Goal: Ask a question

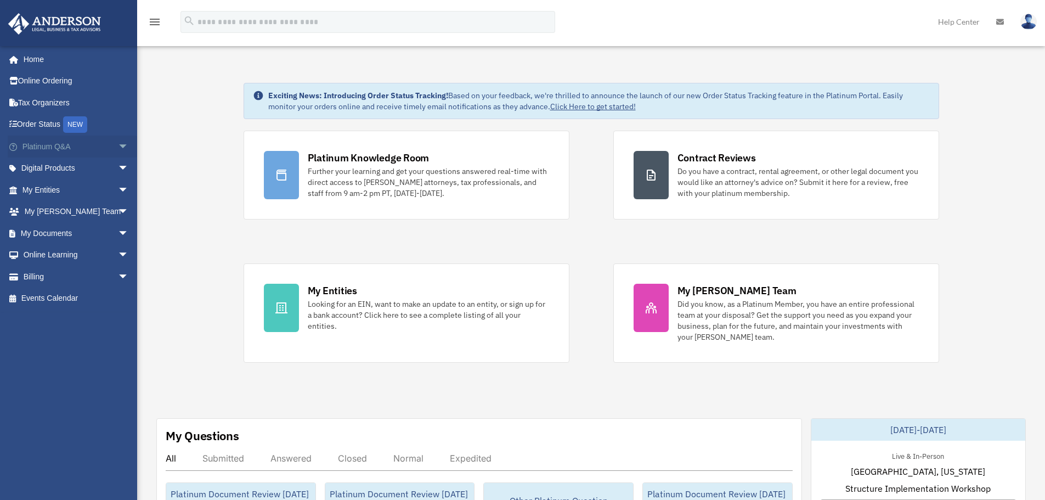
click at [118, 143] on span "arrow_drop_down" at bounding box center [129, 146] width 22 height 22
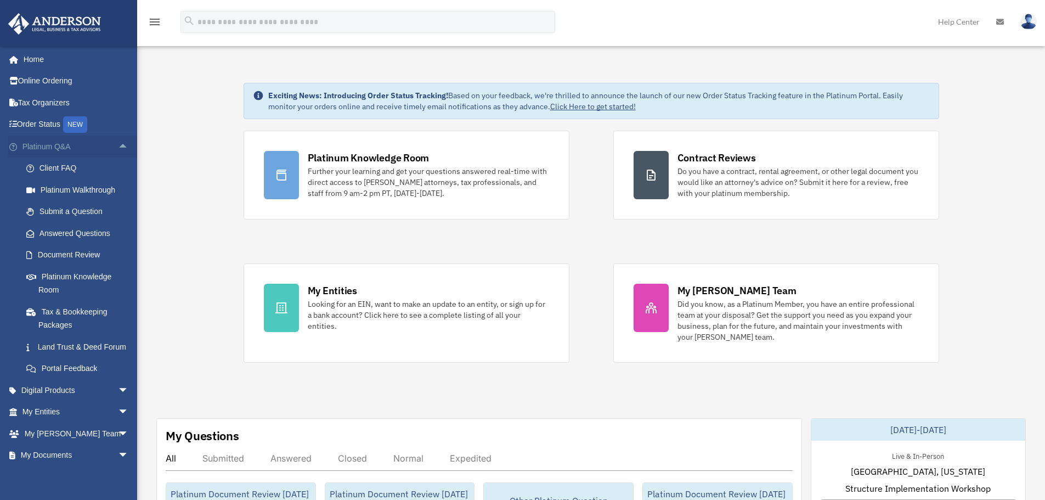
click at [118, 147] on span "arrow_drop_up" at bounding box center [129, 146] width 22 height 22
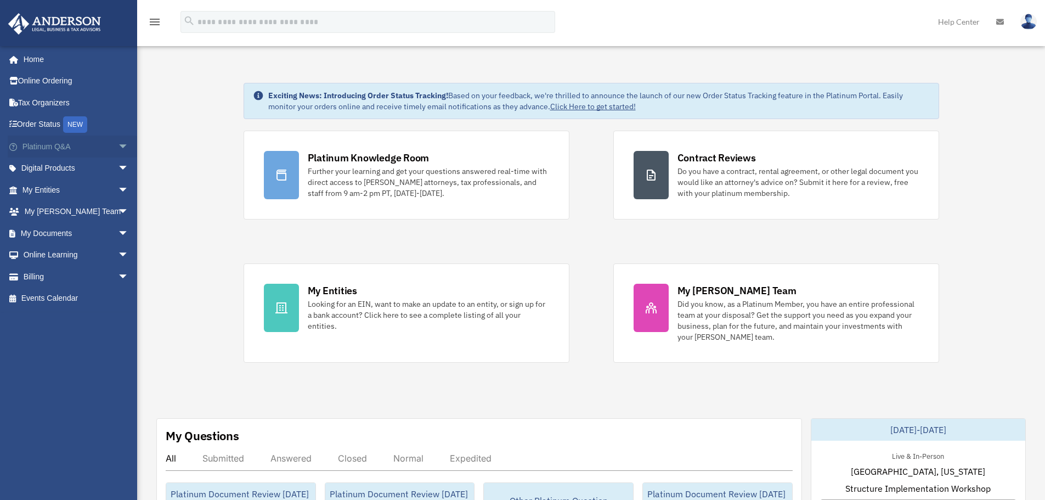
click at [118, 144] on span "arrow_drop_down" at bounding box center [129, 146] width 22 height 22
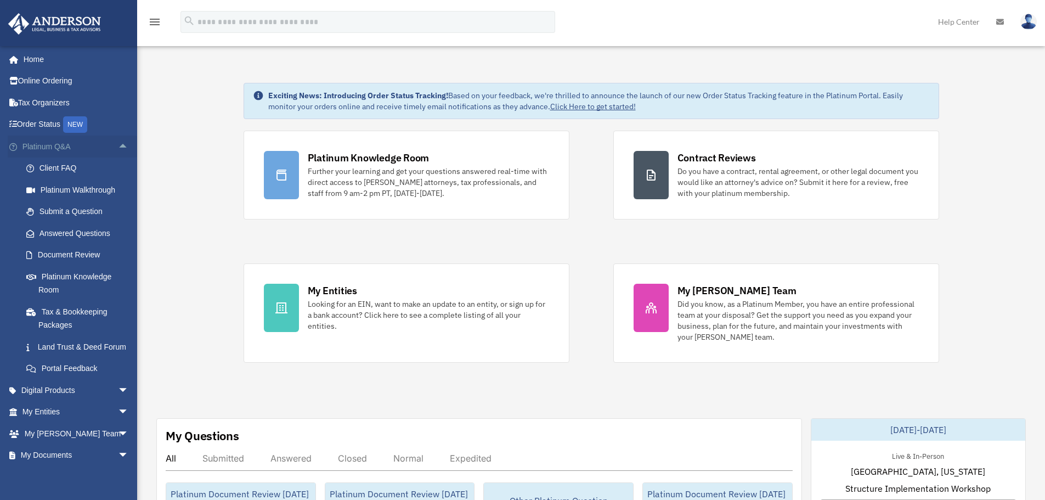
click at [118, 145] on span "arrow_drop_up" at bounding box center [129, 146] width 22 height 22
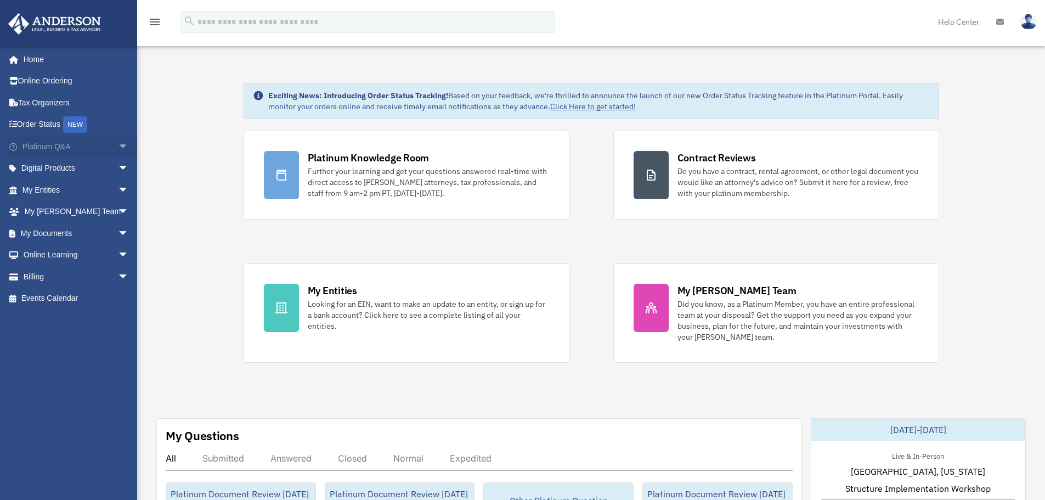
click at [118, 148] on span "arrow_drop_down" at bounding box center [129, 146] width 22 height 22
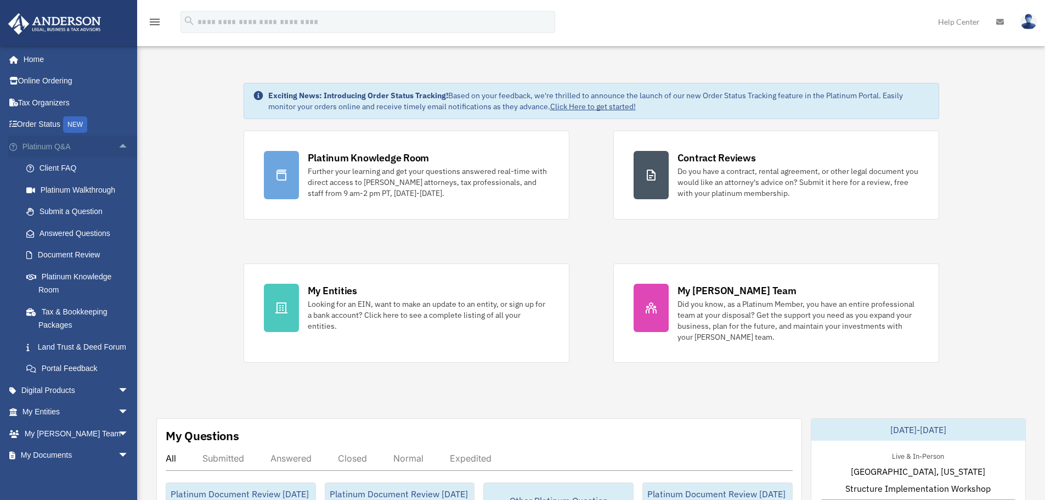
click at [118, 148] on span "arrow_drop_up" at bounding box center [129, 146] width 22 height 22
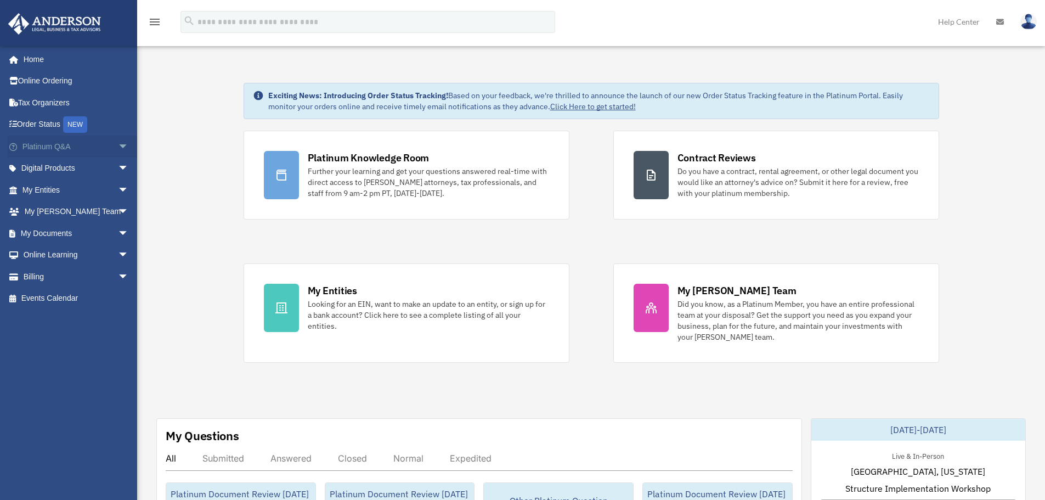
click at [118, 148] on span "arrow_drop_down" at bounding box center [129, 146] width 22 height 22
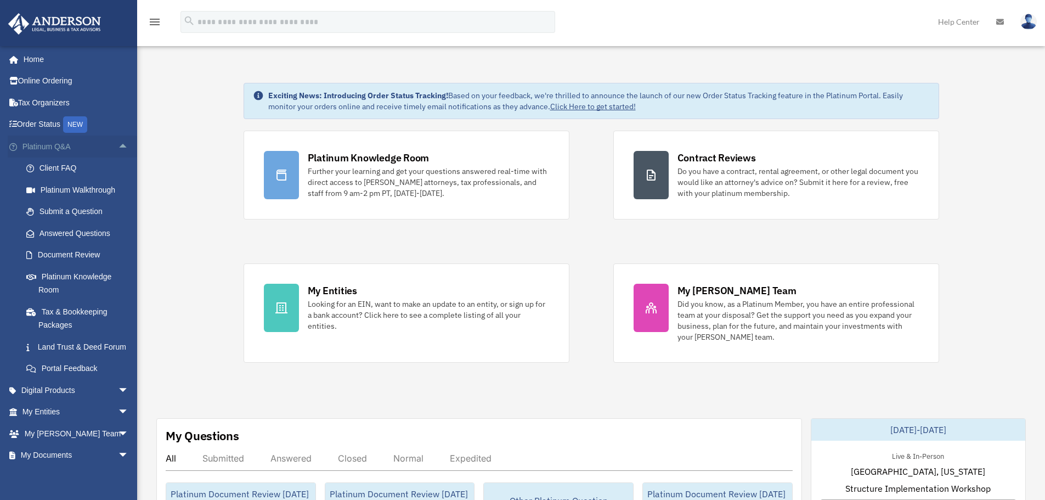
click at [118, 145] on span "arrow_drop_up" at bounding box center [129, 146] width 22 height 22
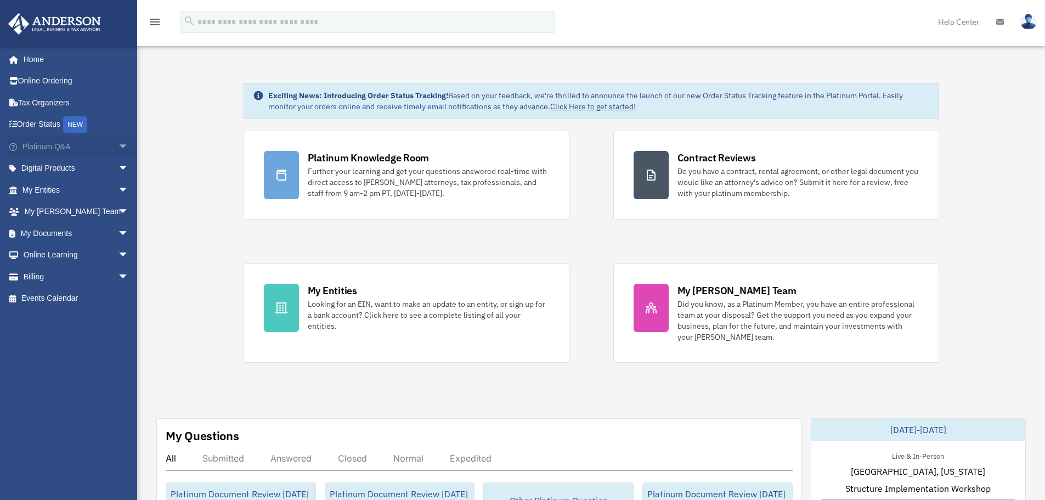
click at [118, 146] on span "arrow_drop_down" at bounding box center [129, 146] width 22 height 22
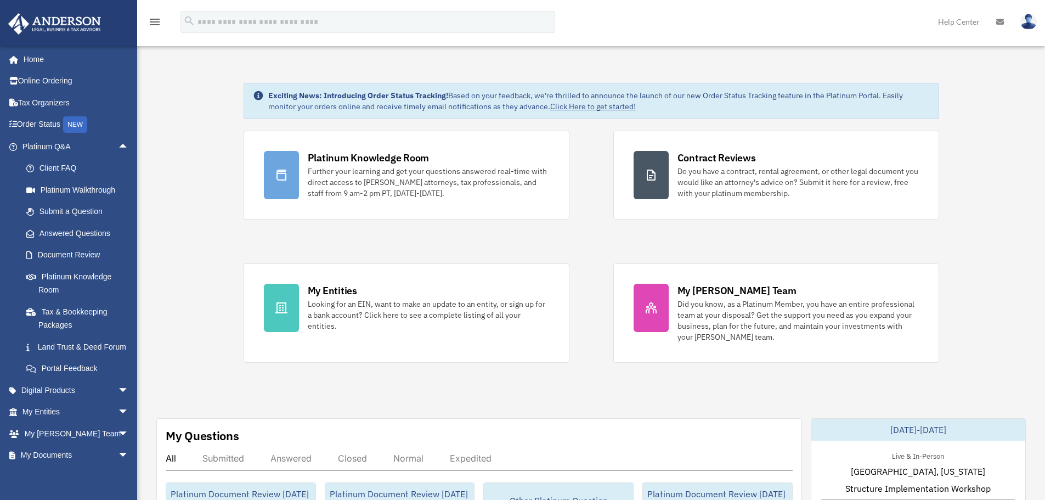
click at [903, 425] on div "December 11-12, 2025" at bounding box center [918, 430] width 214 height 22
click at [897, 425] on div "December 11-12, 2025" at bounding box center [918, 430] width 214 height 22
drag, startPoint x: 876, startPoint y: 428, endPoint x: 935, endPoint y: 428, distance: 58.7
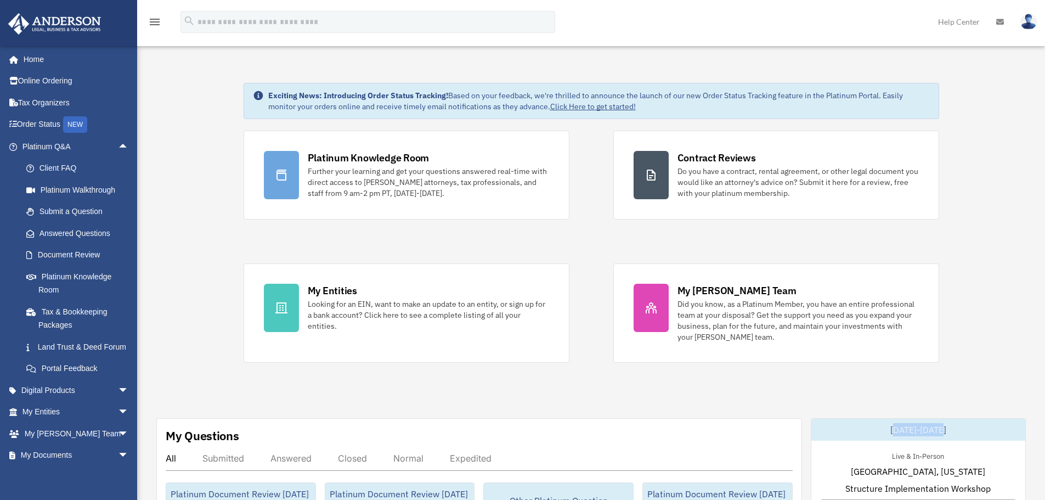
click at [934, 428] on div "December 11-12, 2025" at bounding box center [918, 430] width 214 height 22
click at [935, 427] on div "December 11-12, 2025" at bounding box center [918, 430] width 214 height 22
click at [73, 208] on link "Submit a Question" at bounding box center [80, 212] width 130 height 22
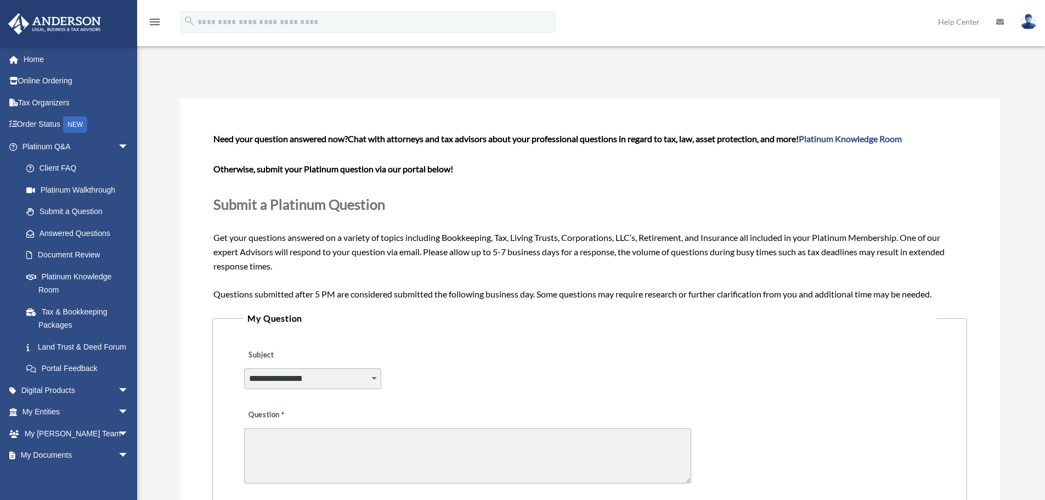
click at [409, 237] on span "Need your question answered now? Chat with attorneys and tax advisors about you…" at bounding box center [589, 215] width 752 height 165
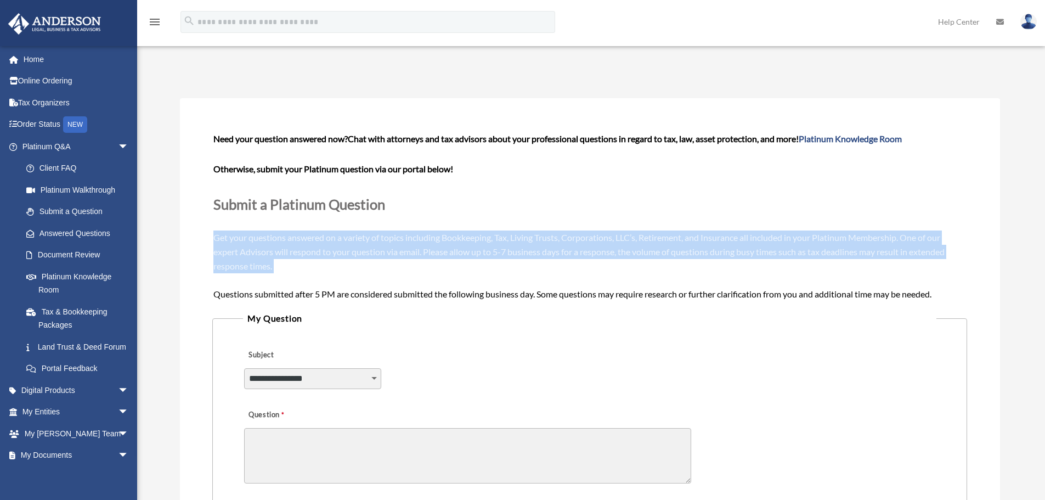
click at [409, 237] on span "Need your question answered now? Chat with attorneys and tax advisors about you…" at bounding box center [589, 215] width 752 height 165
click at [439, 253] on span "Need your question answered now? Chat with attorneys and tax advisors about you…" at bounding box center [589, 215] width 752 height 165
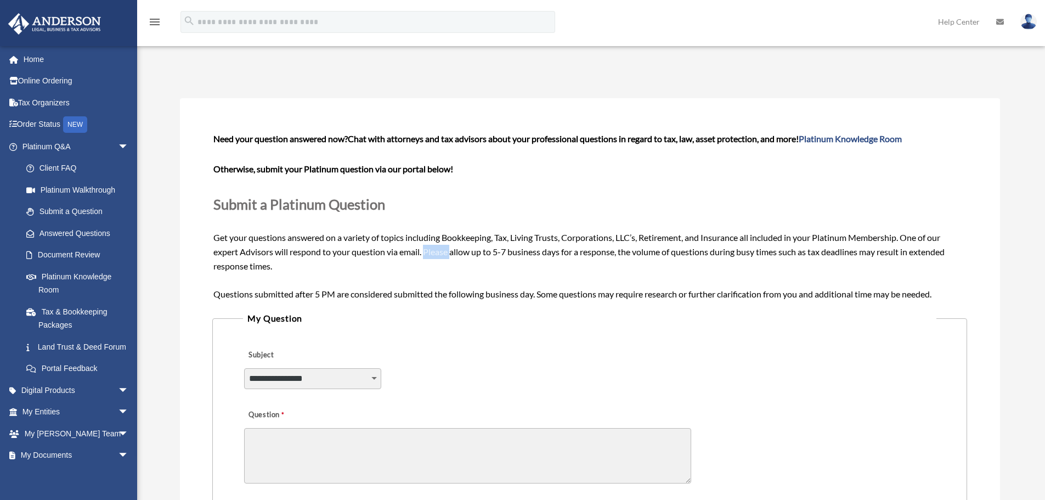
click at [439, 253] on span "Need your question answered now? Chat with attorneys and tax advisors about you…" at bounding box center [589, 215] width 752 height 165
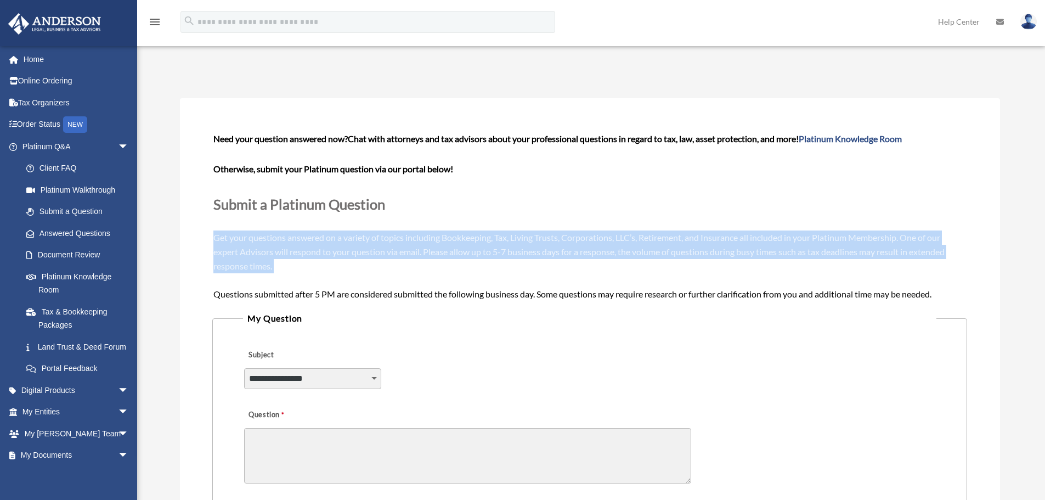
click at [439, 253] on span "Need your question answered now? Chat with attorneys and tax advisors about you…" at bounding box center [589, 215] width 752 height 165
click at [334, 241] on span "Need your question answered now? Chat with attorneys and tax advisors about you…" at bounding box center [589, 215] width 752 height 165
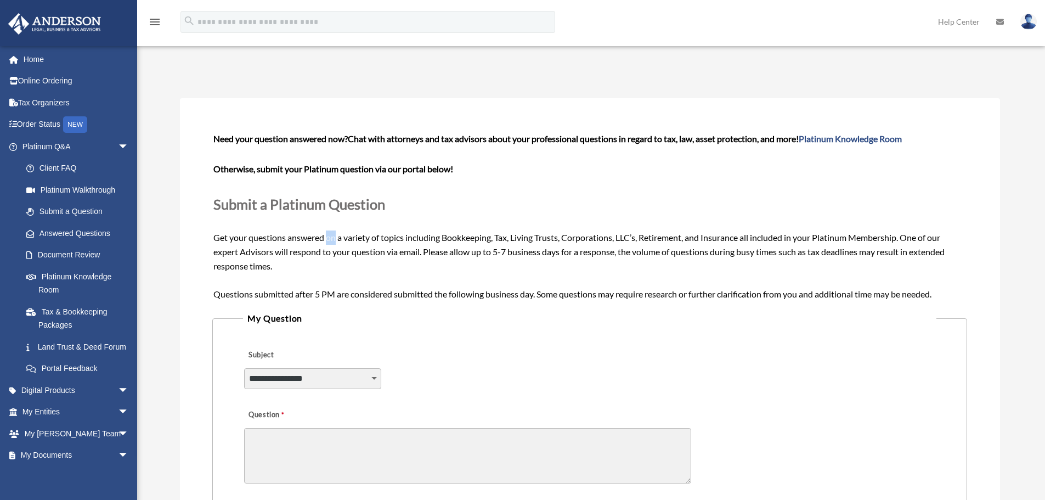
click at [330, 241] on span "Need your question answered now? Chat with attorneys and tax advisors about you…" at bounding box center [589, 215] width 752 height 165
click at [330, 244] on div "Need your question answered now? Chat with attorneys and tax advisors about you…" at bounding box center [589, 216] width 752 height 169
click at [300, 250] on span "Need your question answered now? Chat with attorneys and tax advisors about you…" at bounding box center [589, 215] width 752 height 165
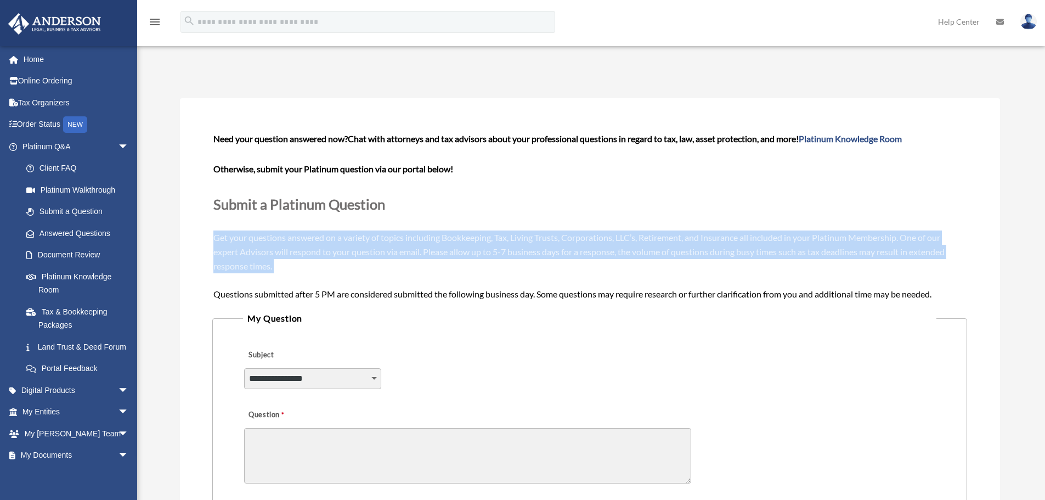
click at [300, 250] on span "Need your question answered now? Chat with attorneys and tax advisors about you…" at bounding box center [589, 215] width 752 height 165
click at [238, 255] on span "Need your question answered now? Chat with attorneys and tax advisors about you…" at bounding box center [589, 215] width 752 height 165
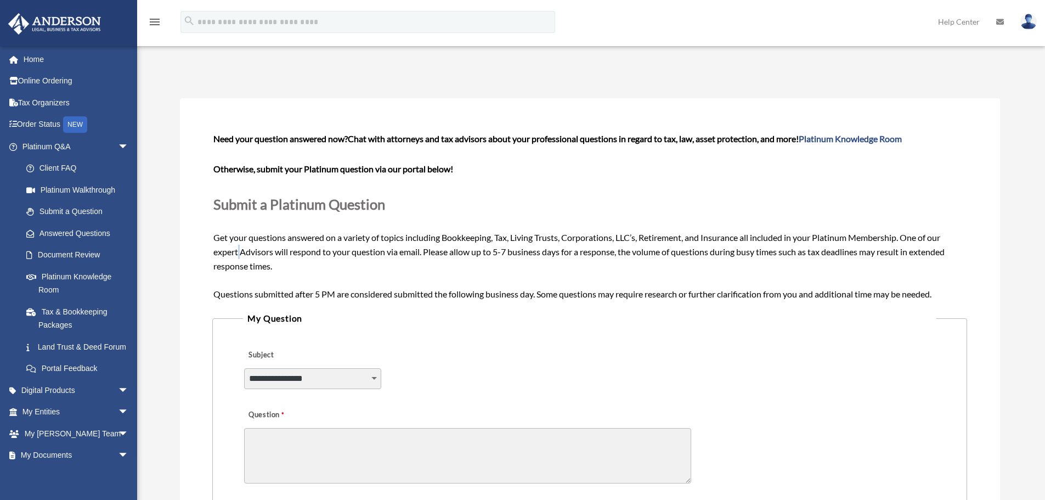
click at [238, 255] on span "Need your question answered now? Chat with attorneys and tax advisors about you…" at bounding box center [589, 215] width 752 height 165
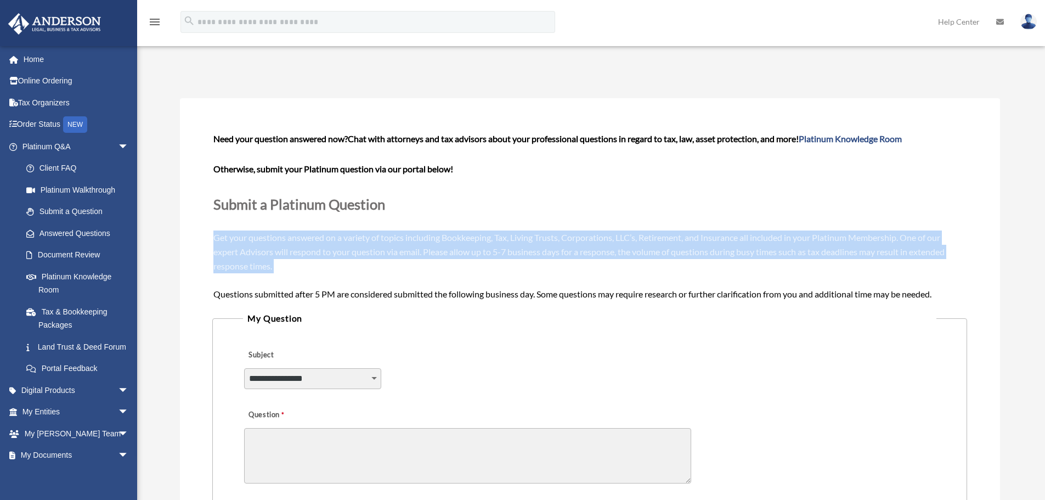
click at [238, 255] on span "Need your question answered now? Chat with attorneys and tax advisors about you…" at bounding box center [589, 215] width 752 height 165
drag, startPoint x: 238, startPoint y: 255, endPoint x: 214, endPoint y: 257, distance: 24.2
click at [231, 258] on div "Need your question answered now? Chat with attorneys and tax advisors about you…" at bounding box center [589, 216] width 752 height 169
click at [214, 257] on div "Need your question answered now? Chat with attorneys and tax advisors about you…" at bounding box center [589, 216] width 752 height 169
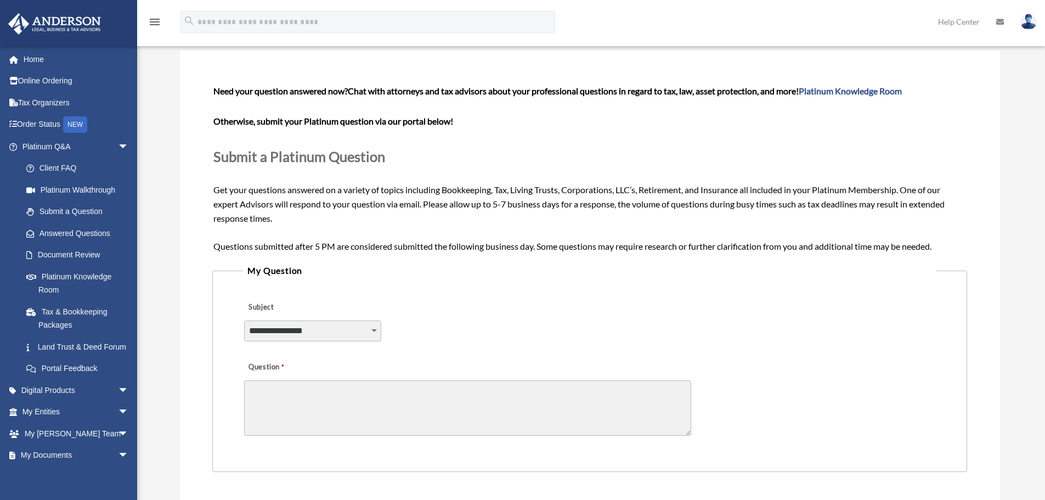
scroll to position [110, 0]
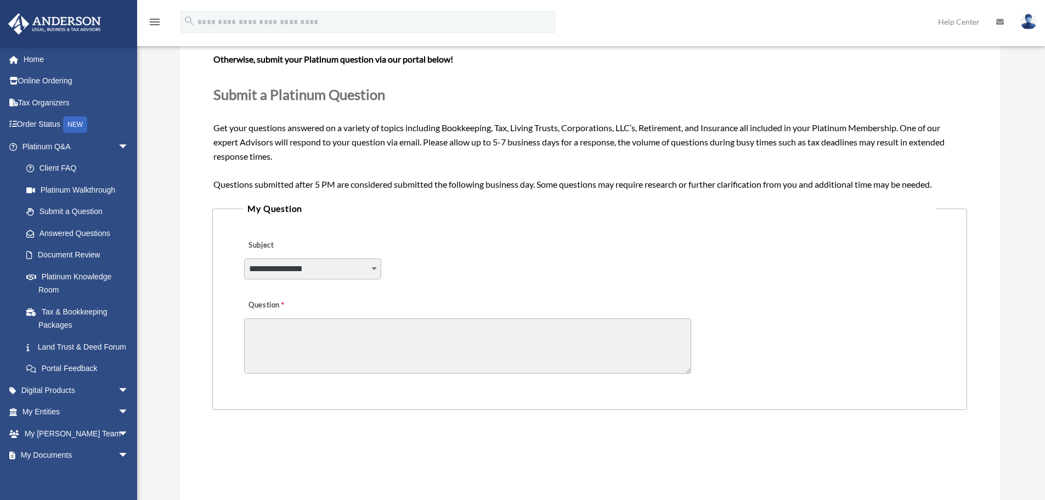
click at [347, 336] on textarea "Question" at bounding box center [467, 345] width 447 height 55
click at [251, 302] on label "Question" at bounding box center [286, 305] width 85 height 15
click at [251, 318] on textarea "Question" at bounding box center [467, 345] width 447 height 55
click at [251, 302] on label "Question" at bounding box center [286, 305] width 85 height 15
click at [251, 318] on textarea "Question" at bounding box center [467, 345] width 447 height 55
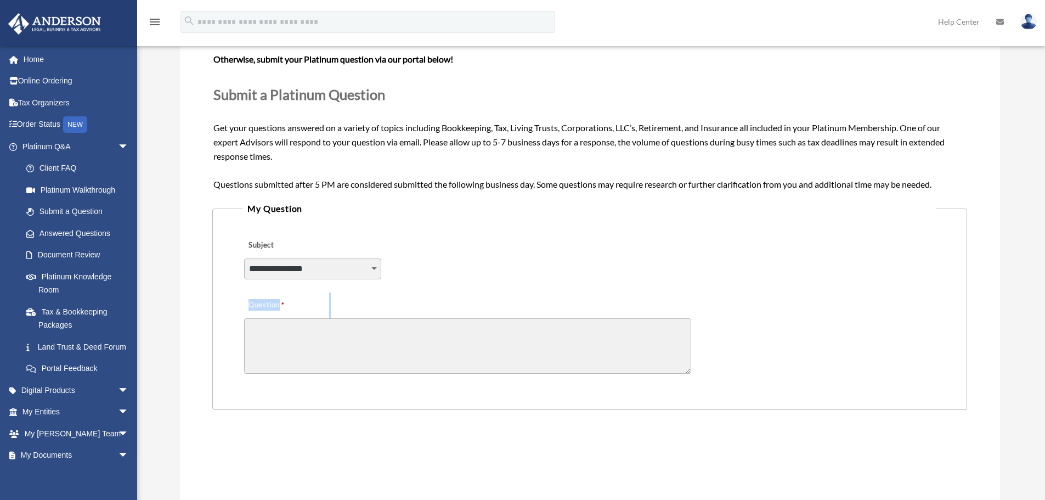
drag, startPoint x: 251, startPoint y: 302, endPoint x: 280, endPoint y: 302, distance: 28.5
click at [255, 302] on label "Question" at bounding box center [286, 305] width 85 height 15
click at [255, 318] on textarea "Question" at bounding box center [467, 345] width 447 height 55
click at [280, 302] on label "Question" at bounding box center [286, 305] width 85 height 15
click at [280, 318] on textarea "Question" at bounding box center [467, 345] width 447 height 55
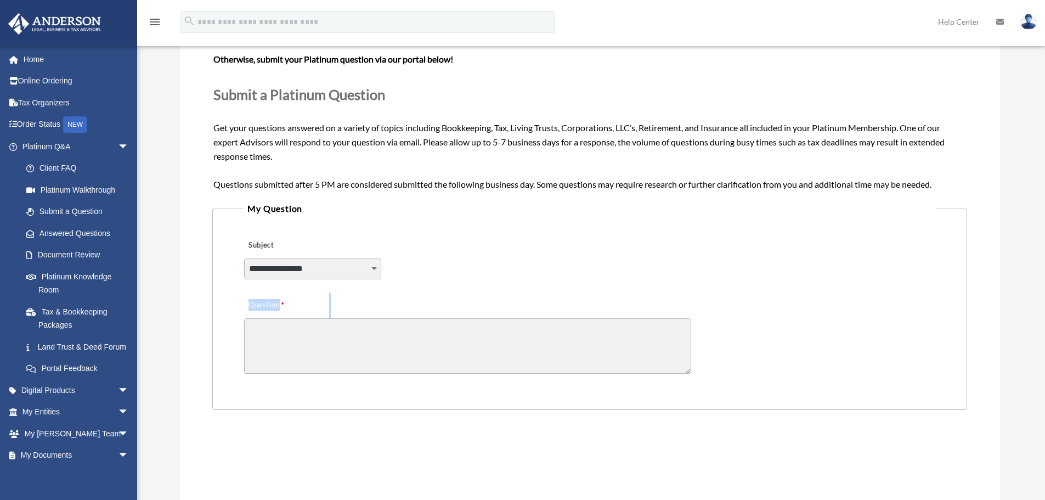
click at [280, 302] on label "Question" at bounding box center [286, 305] width 85 height 15
click at [280, 318] on textarea "Question" at bounding box center [467, 345] width 447 height 55
click at [280, 302] on label "Question" at bounding box center [286, 305] width 85 height 15
click at [280, 318] on textarea "Question" at bounding box center [467, 345] width 447 height 55
click at [277, 302] on label "Question" at bounding box center [286, 305] width 85 height 15
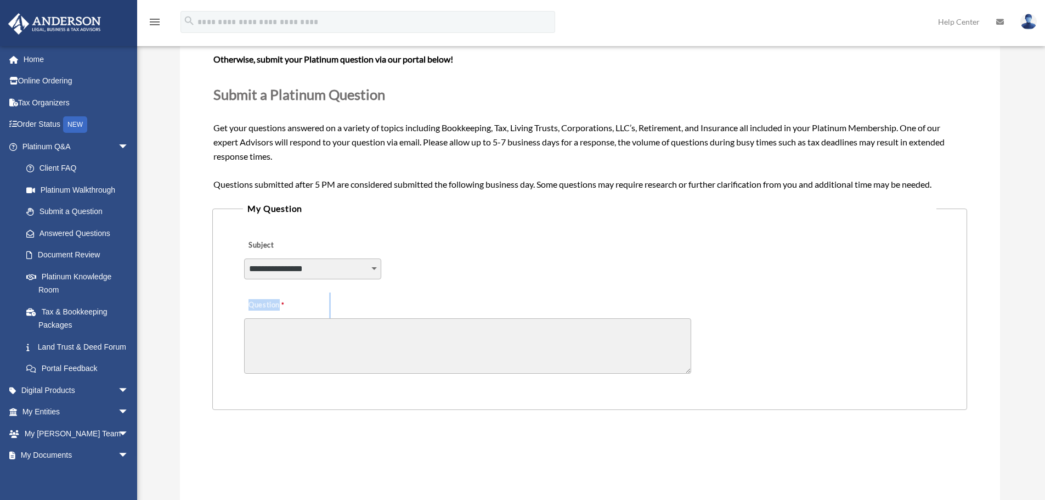
click at [277, 318] on textarea "Question" at bounding box center [467, 345] width 447 height 55
click at [271, 304] on label "Question" at bounding box center [286, 305] width 85 height 15
click at [271, 318] on textarea "Question" at bounding box center [467, 345] width 447 height 55
click at [271, 304] on label "Question" at bounding box center [286, 305] width 85 height 15
click at [271, 318] on textarea "Question" at bounding box center [467, 345] width 447 height 55
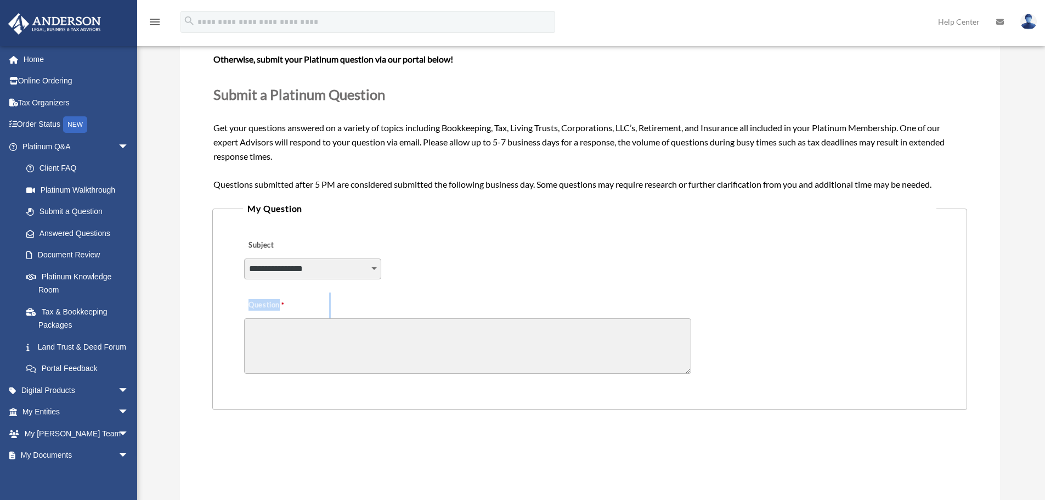
click at [271, 304] on label "Question" at bounding box center [286, 305] width 85 height 15
click at [271, 318] on textarea "Question" at bounding box center [467, 345] width 447 height 55
click at [242, 297] on fieldset "**********" at bounding box center [589, 305] width 754 height 208
drag, startPoint x: 233, startPoint y: 302, endPoint x: 315, endPoint y: 306, distance: 82.4
click at [315, 306] on fieldset "**********" at bounding box center [589, 305] width 754 height 208
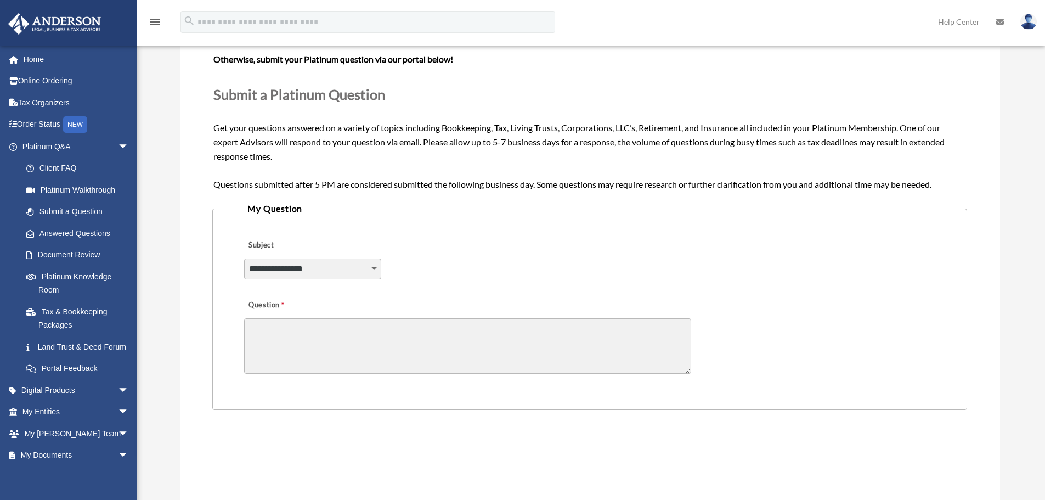
click at [300, 317] on div "Question" at bounding box center [589, 335] width 693 height 88
click at [250, 320] on textarea "Question" at bounding box center [467, 345] width 447 height 55
click at [254, 301] on label "Question" at bounding box center [286, 305] width 85 height 15
click at [254, 318] on textarea "Question" at bounding box center [467, 345] width 447 height 55
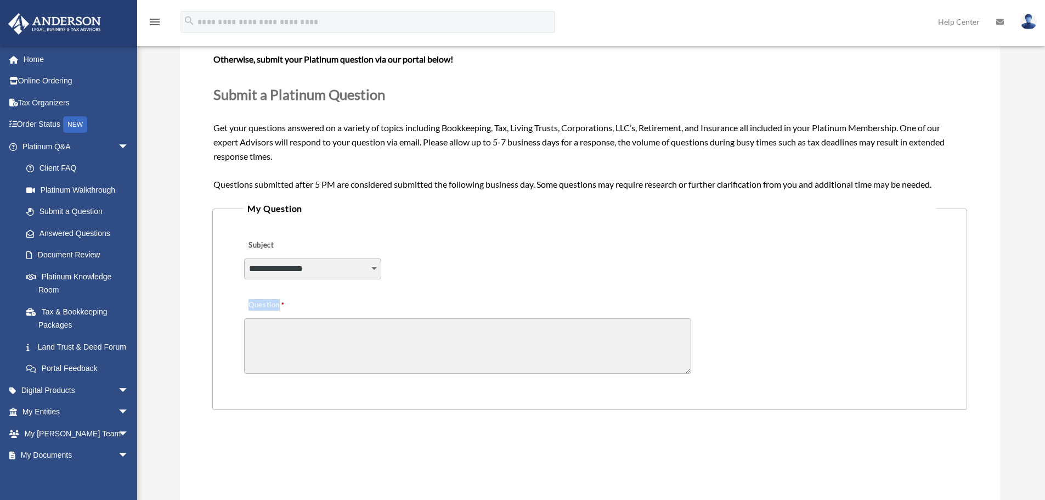
click at [254, 301] on label "Question" at bounding box center [286, 305] width 85 height 15
click at [254, 318] on textarea "Question" at bounding box center [467, 345] width 447 height 55
click at [254, 301] on label "Question" at bounding box center [286, 305] width 85 height 15
click at [254, 318] on textarea "Question" at bounding box center [467, 345] width 447 height 55
click at [264, 300] on label "Question" at bounding box center [286, 305] width 85 height 15
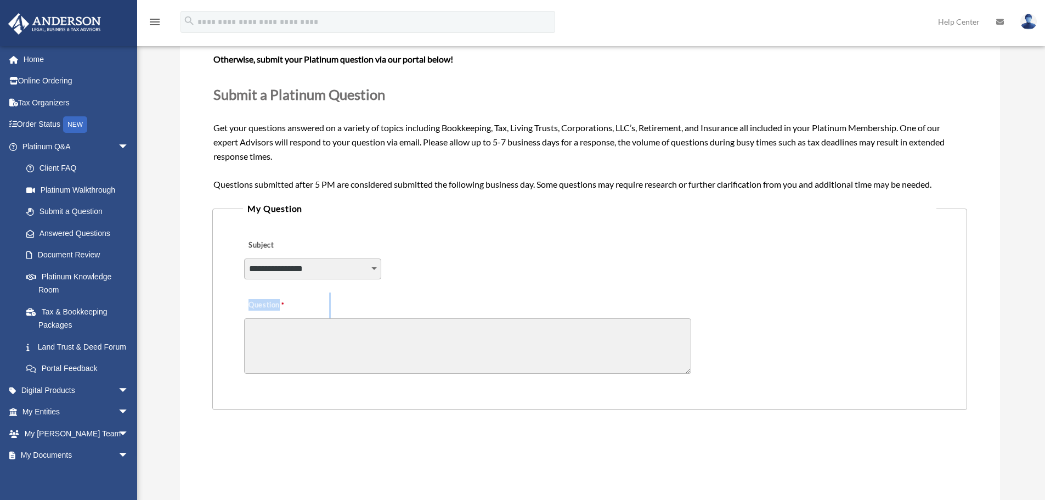
click at [264, 318] on textarea "Question" at bounding box center [467, 345] width 447 height 55
click at [264, 300] on label "Question" at bounding box center [286, 305] width 85 height 15
click at [264, 318] on textarea "Question" at bounding box center [467, 345] width 447 height 55
click at [264, 300] on label "Question" at bounding box center [286, 305] width 85 height 15
click at [264, 318] on textarea "Question" at bounding box center [467, 345] width 447 height 55
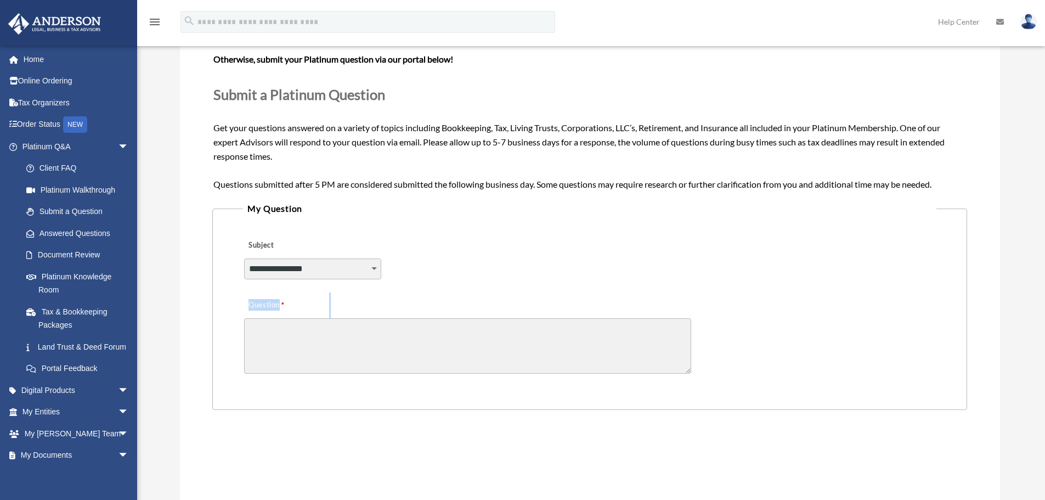
click at [259, 301] on label "Question" at bounding box center [286, 305] width 85 height 15
click at [259, 318] on textarea "Question" at bounding box center [467, 345] width 447 height 55
click at [259, 301] on label "Question" at bounding box center [286, 305] width 85 height 15
click at [259, 318] on textarea "Question" at bounding box center [467, 345] width 447 height 55
click at [259, 301] on label "Question" at bounding box center [286, 305] width 85 height 15
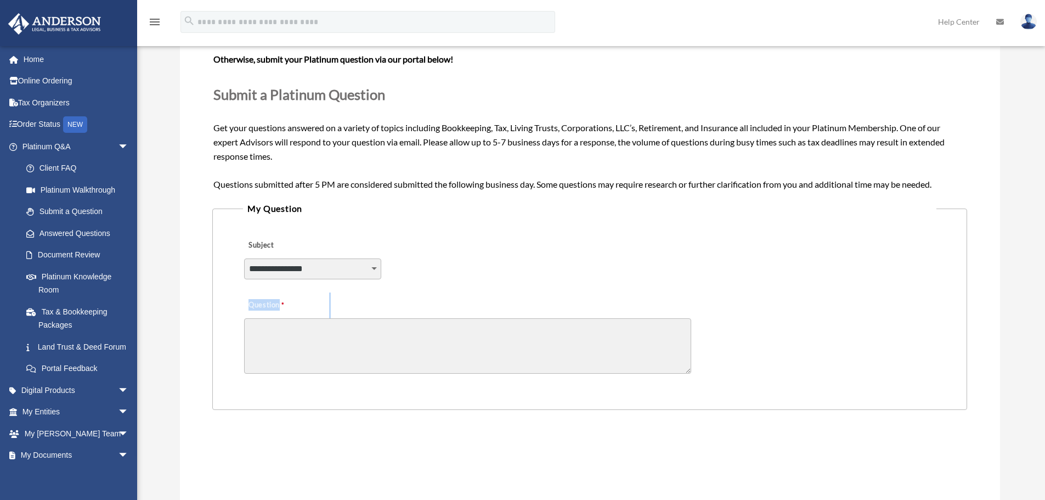
click at [259, 318] on textarea "Question" at bounding box center [467, 345] width 447 height 55
click at [278, 301] on label "Question" at bounding box center [286, 305] width 85 height 15
click at [278, 318] on textarea "Question" at bounding box center [467, 345] width 447 height 55
click at [278, 301] on label "Question" at bounding box center [286, 305] width 85 height 15
click at [278, 318] on textarea "Question" at bounding box center [467, 345] width 447 height 55
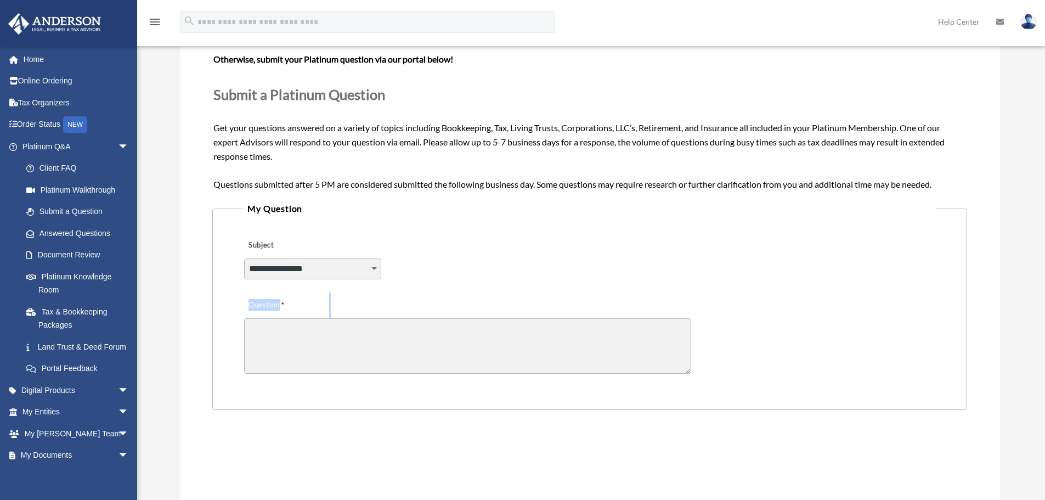
click at [278, 301] on label "Question" at bounding box center [286, 305] width 85 height 15
click at [278, 318] on textarea "Question" at bounding box center [467, 345] width 447 height 55
click at [260, 301] on label "Question" at bounding box center [286, 305] width 85 height 15
click at [260, 318] on textarea "Question" at bounding box center [467, 345] width 447 height 55
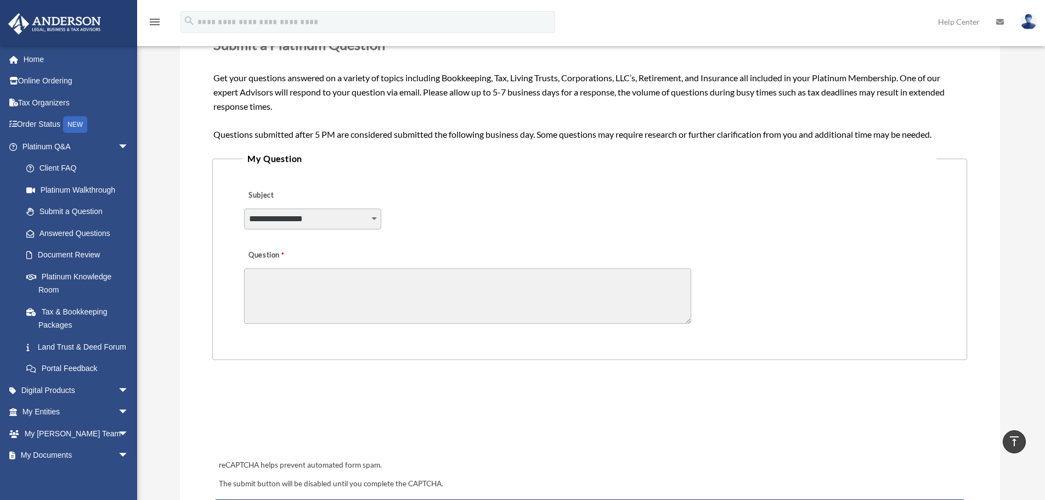
scroll to position [55, 0]
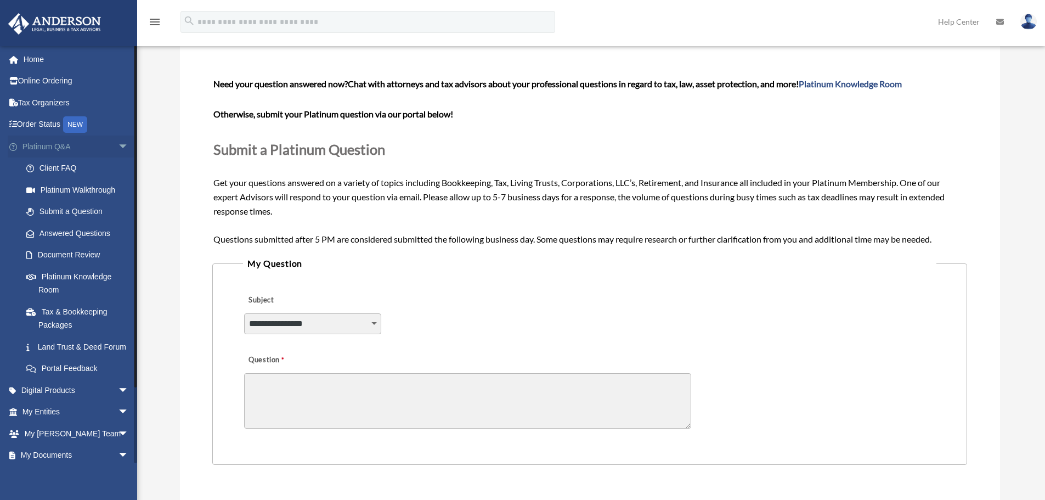
click at [118, 149] on span "arrow_drop_down" at bounding box center [129, 146] width 22 height 22
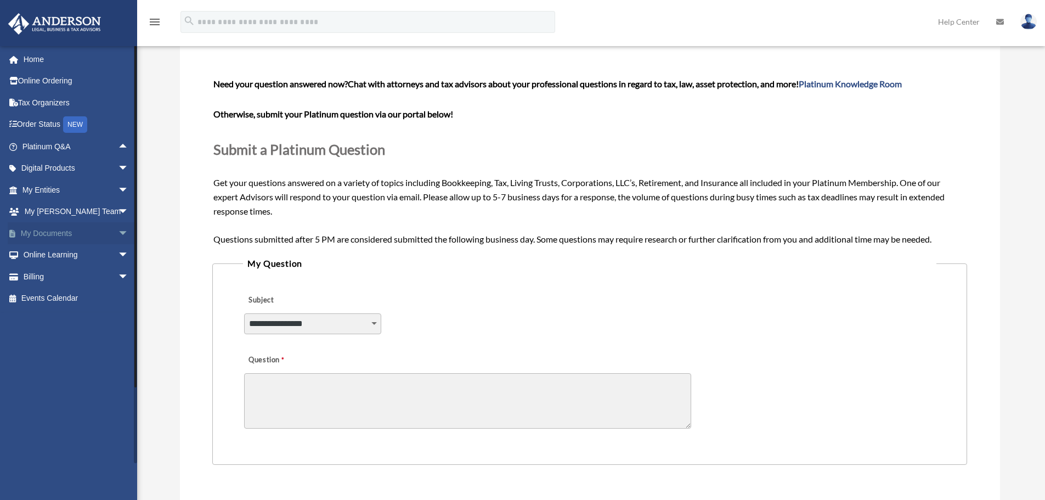
click at [118, 233] on span "arrow_drop_down" at bounding box center [129, 233] width 22 height 22
click at [89, 280] on link "Meeting Minutes" at bounding box center [80, 277] width 130 height 22
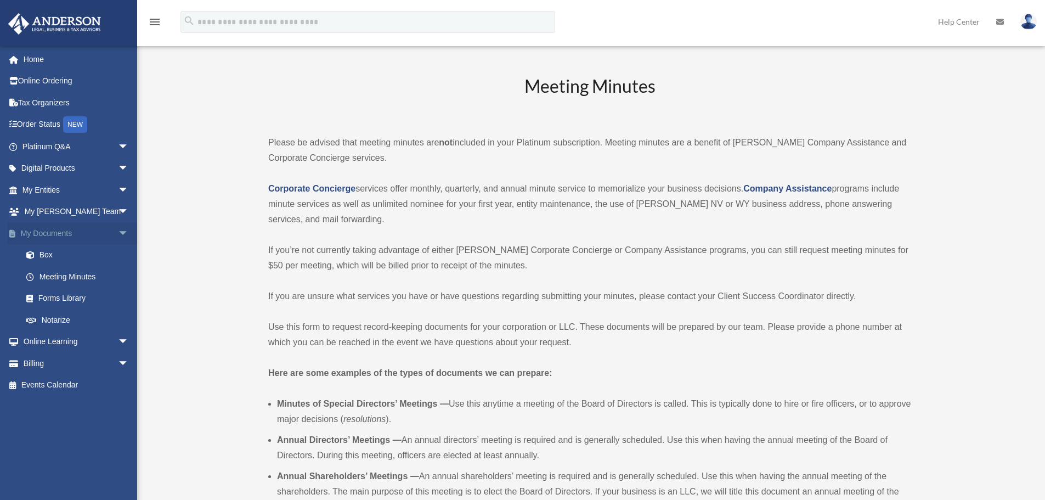
click at [120, 233] on span "arrow_drop_down" at bounding box center [129, 233] width 22 height 22
click at [120, 233] on span "arrow_drop_up" at bounding box center [129, 233] width 22 height 22
click at [91, 269] on link "Meeting Minutes" at bounding box center [80, 277] width 130 height 22
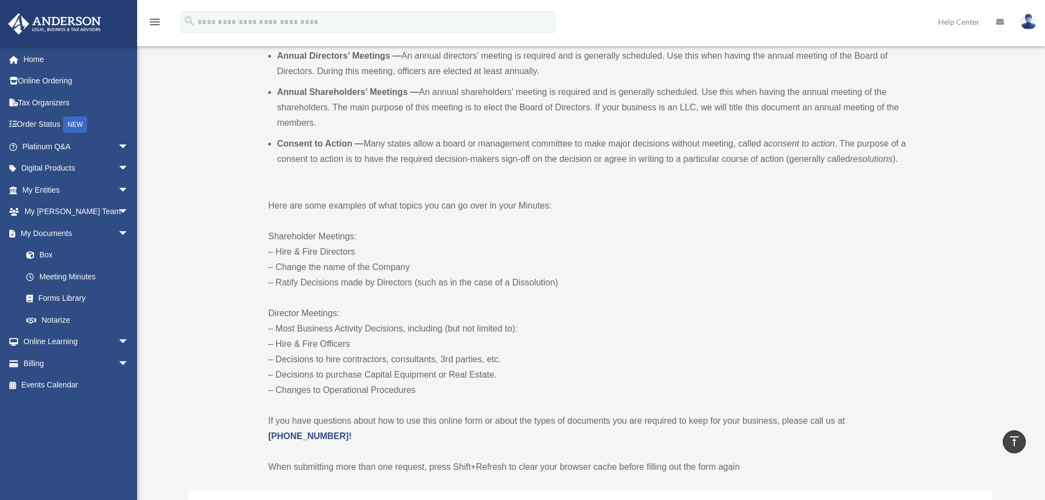
scroll to position [548, 0]
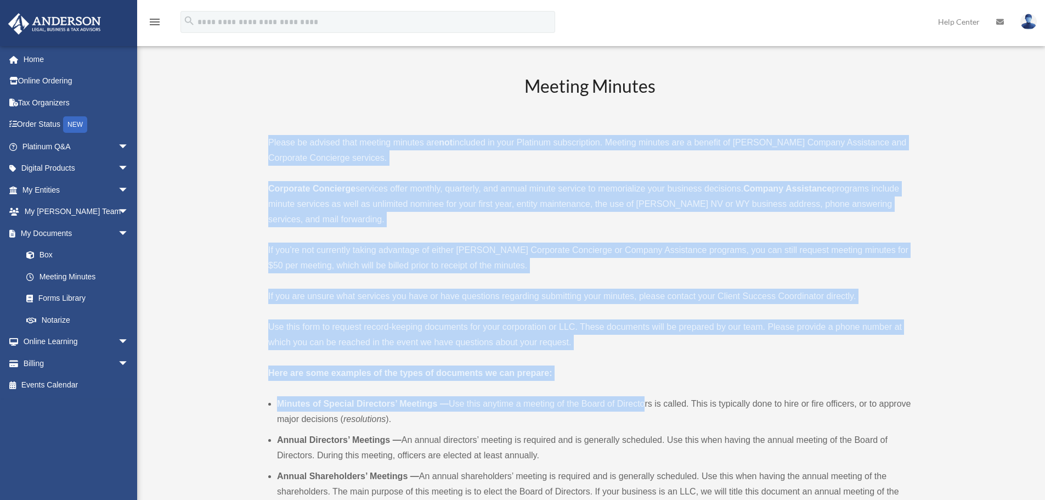
drag, startPoint x: 260, startPoint y: 131, endPoint x: 645, endPoint y: 382, distance: 459.3
click at [643, 382] on div "Meeting Minutes Please be advised that meeting minutes are not included in your…" at bounding box center [589, 466] width 643 height 784
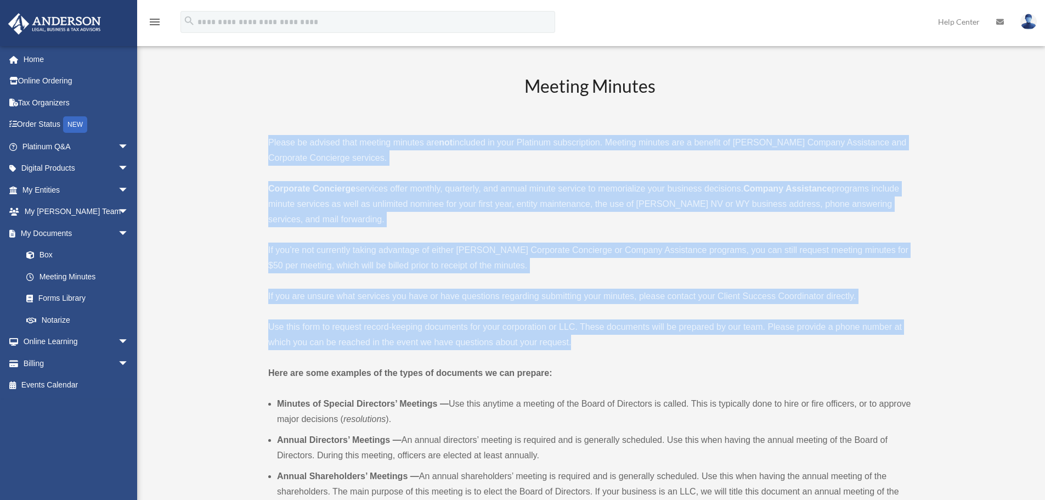
drag, startPoint x: 614, startPoint y: 342, endPoint x: 207, endPoint y: 139, distance: 454.8
drag, startPoint x: 215, startPoint y: 135, endPoint x: 651, endPoint y: 364, distance: 492.5
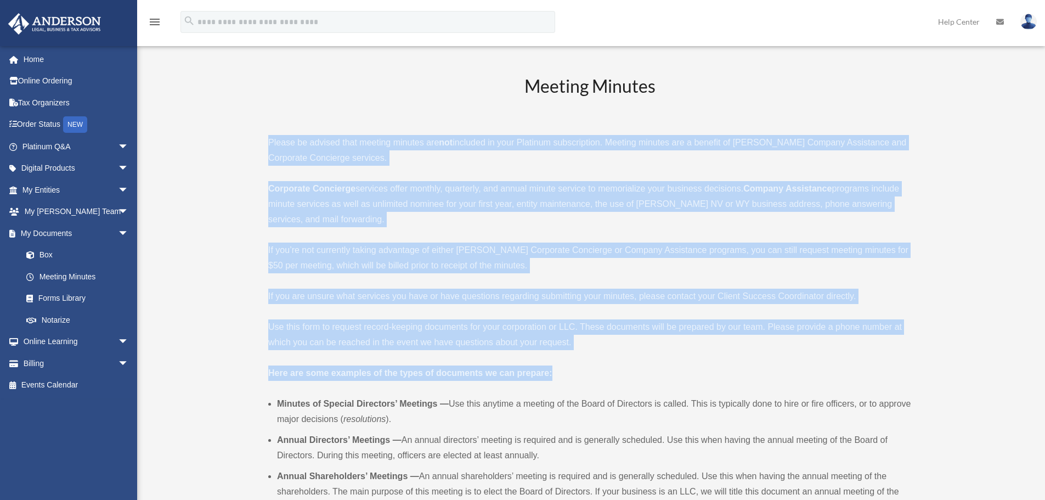
click at [651, 365] on p "Here are some examples of the types of documents we can prepare:" at bounding box center [589, 372] width 643 height 15
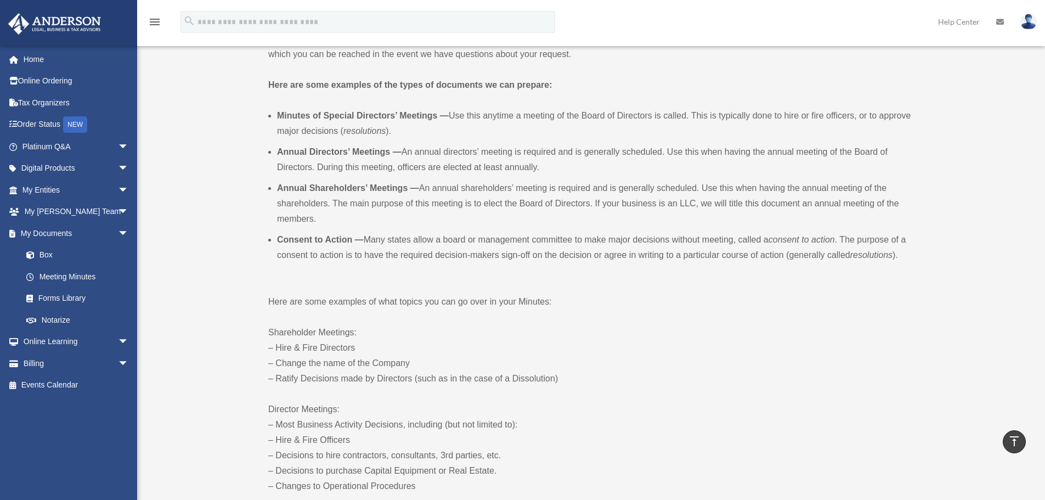
scroll to position [165, 0]
